Goal: Transaction & Acquisition: Purchase product/service

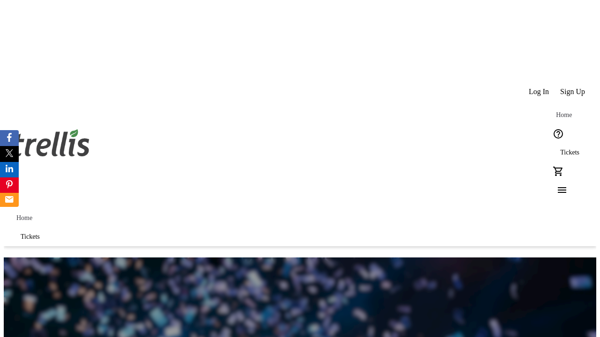
click at [573, 88] on span "Sign Up" at bounding box center [572, 92] width 25 height 8
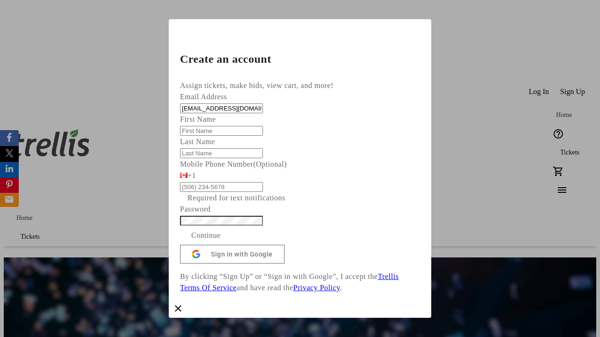
type input "[EMAIL_ADDRESS][DOMAIN_NAME]"
type input "Brenden"
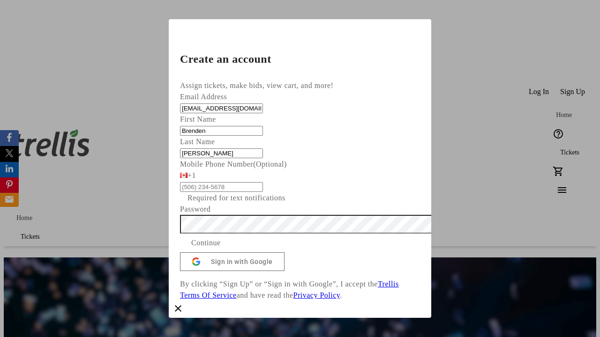
type input "[PERSON_NAME]"
click at [221, 249] on span "Continue" at bounding box center [206, 243] width 30 height 11
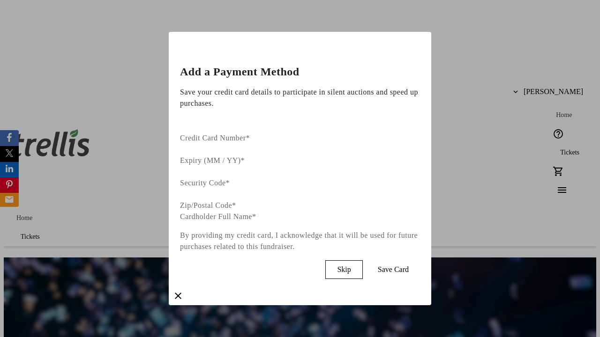
click at [351, 266] on span "Skip" at bounding box center [344, 270] width 14 height 8
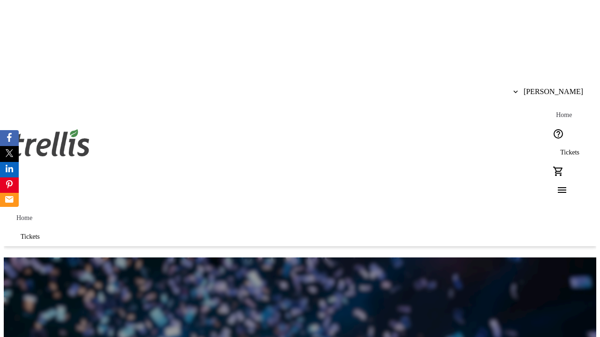
click at [560, 149] on span "Tickets" at bounding box center [569, 152] width 19 height 7
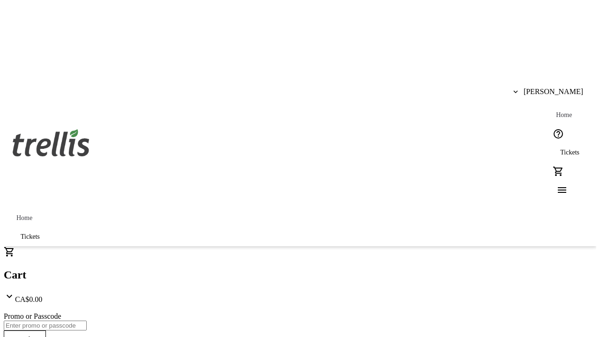
type input "1"
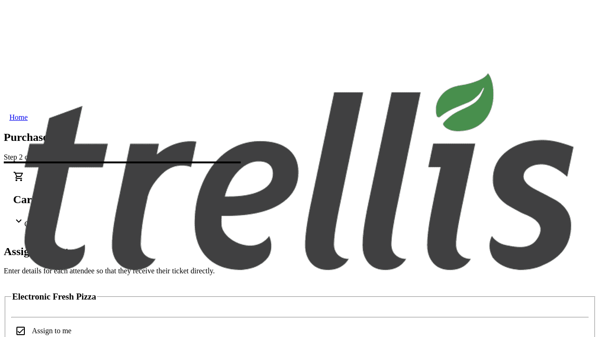
scroll to position [57, 0]
